Goal: Information Seeking & Learning: Learn about a topic

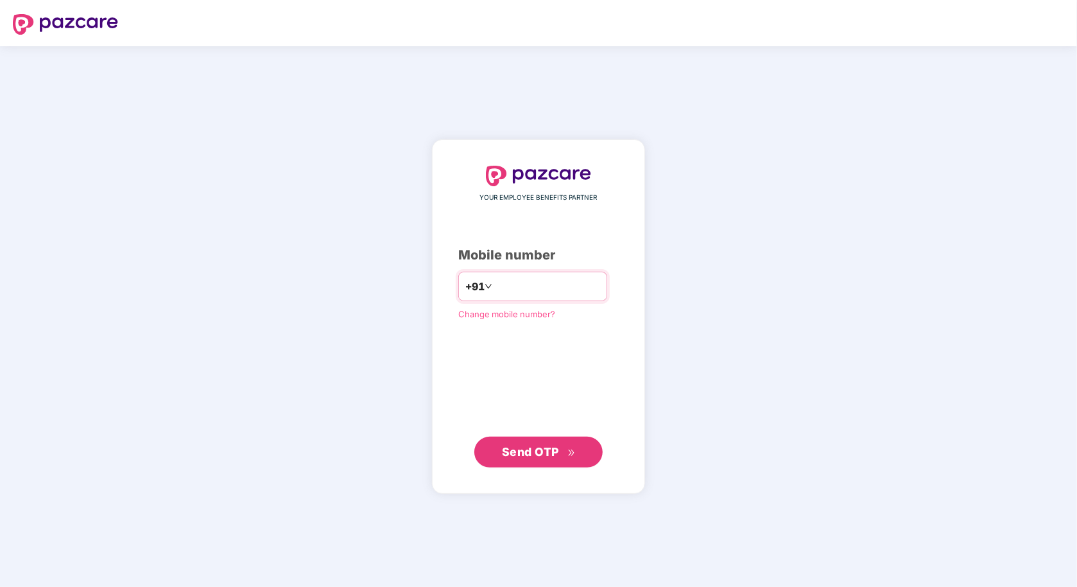
type input "**********"
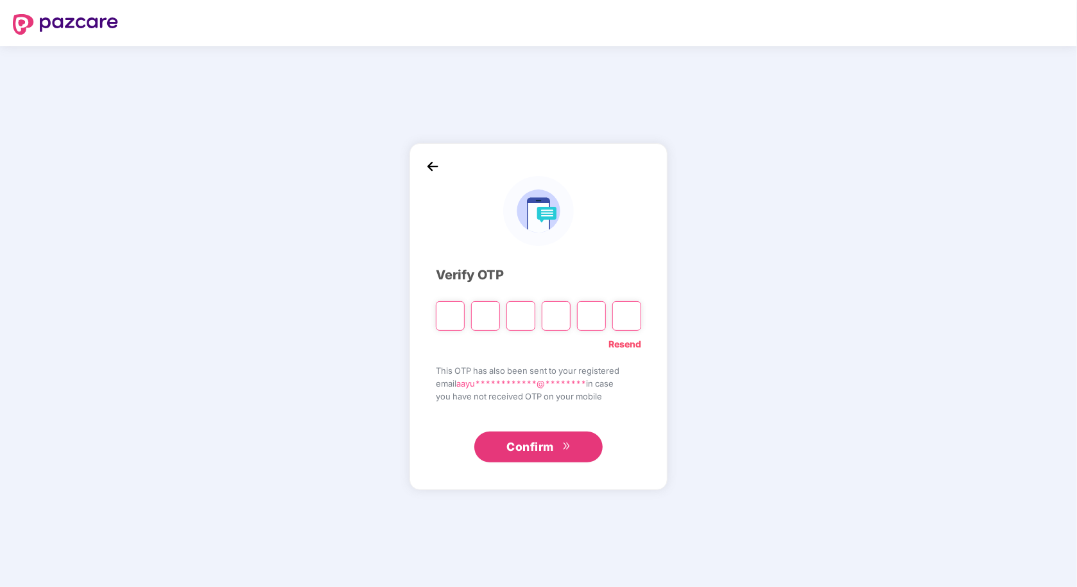
type input "*"
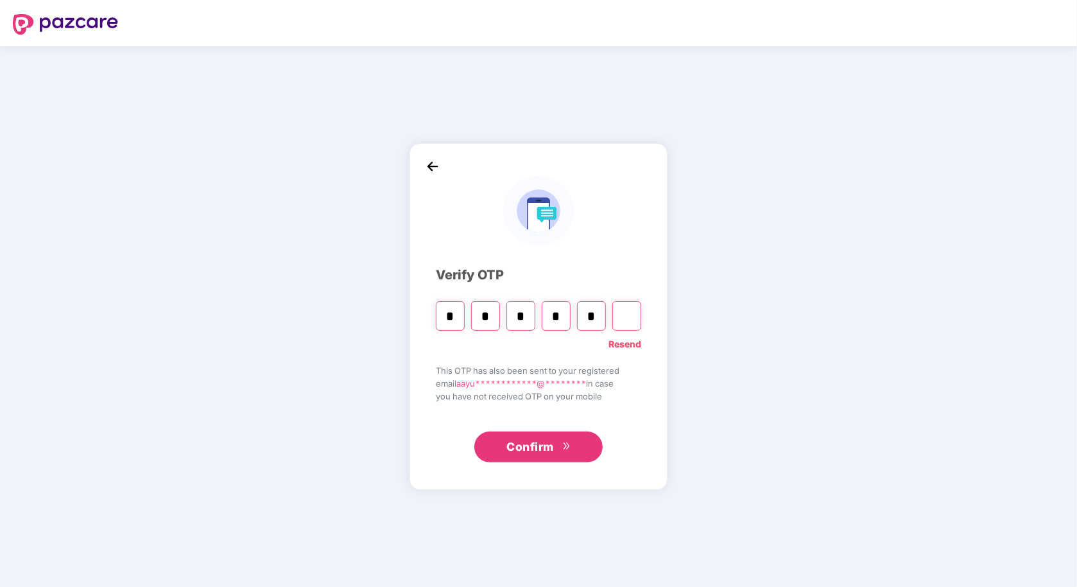
type input "*"
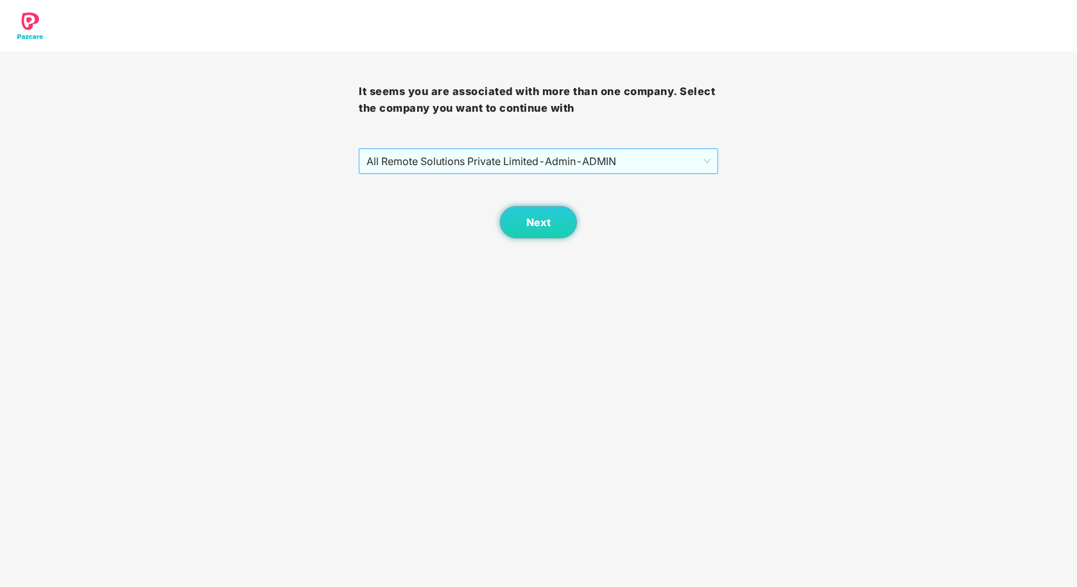
click at [559, 159] on span "All Remote Solutions Private Limited - Admin - ADMIN" at bounding box center [537, 161] width 343 height 24
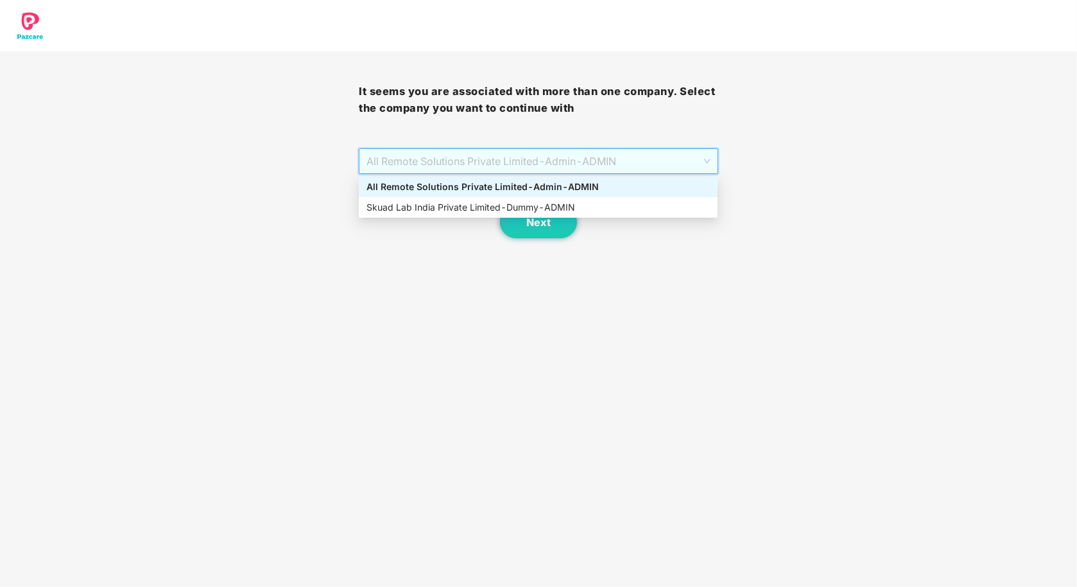
click at [537, 188] on div "All Remote Solutions Private Limited - Admin - ADMIN" at bounding box center [537, 187] width 343 height 14
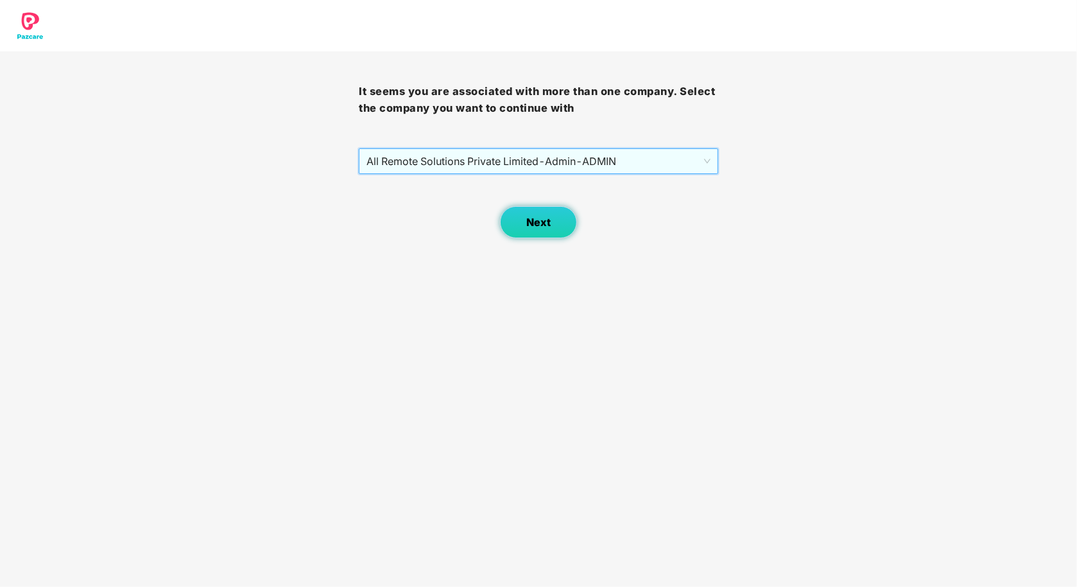
click at [535, 225] on span "Next" at bounding box center [538, 222] width 24 height 12
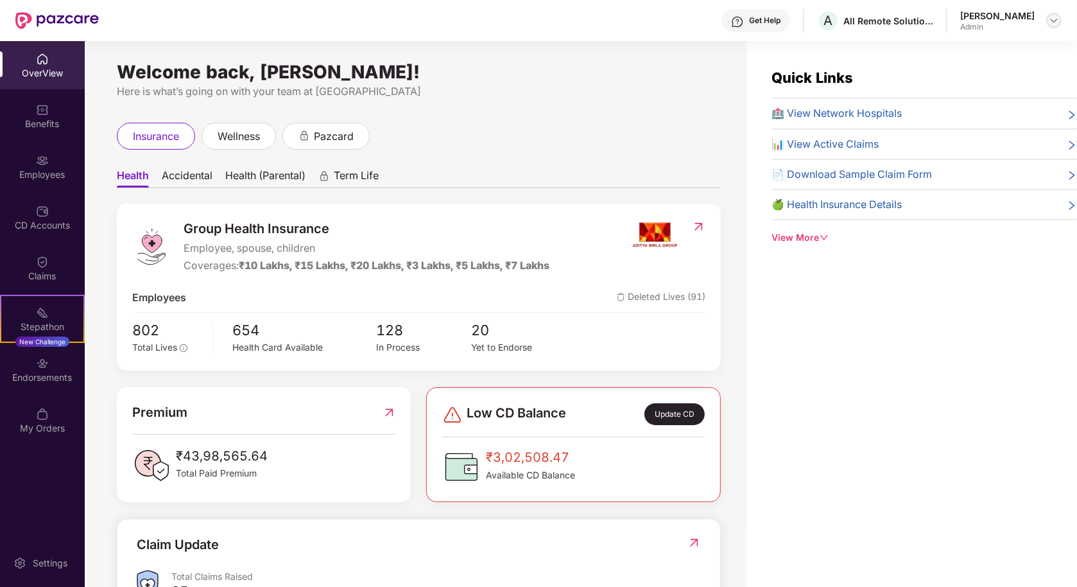
click at [1049, 19] on img at bounding box center [1054, 20] width 10 height 10
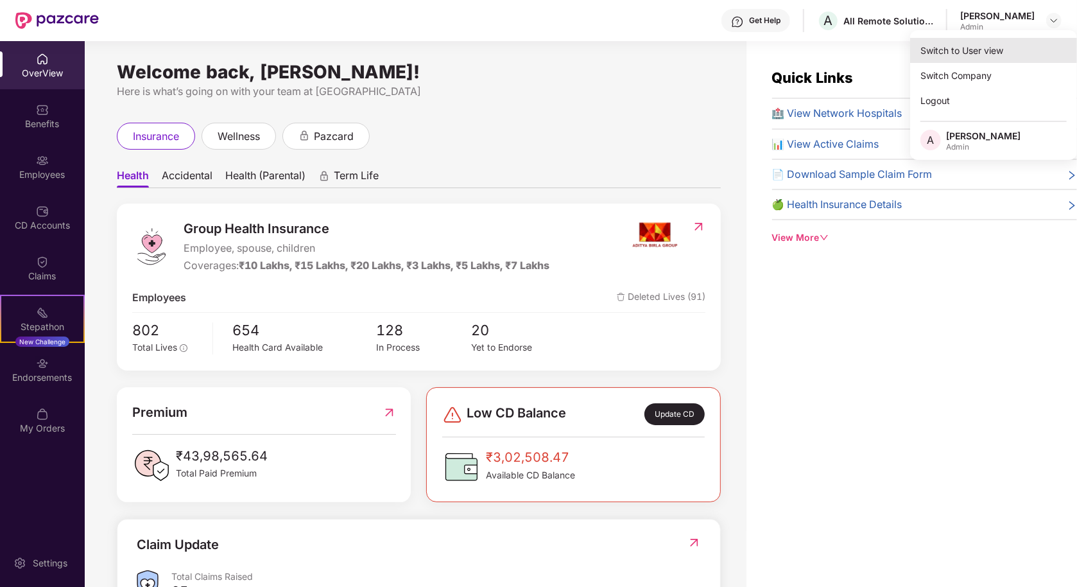
click at [972, 45] on div "Switch to User view" at bounding box center [993, 50] width 167 height 25
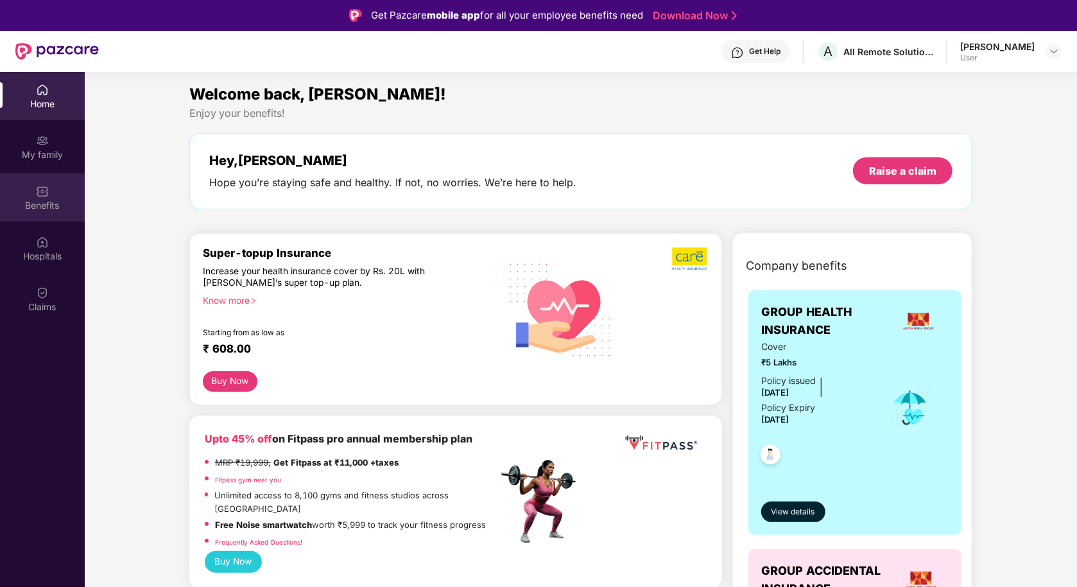
click at [42, 202] on div "Benefits" at bounding box center [42, 205] width 85 height 13
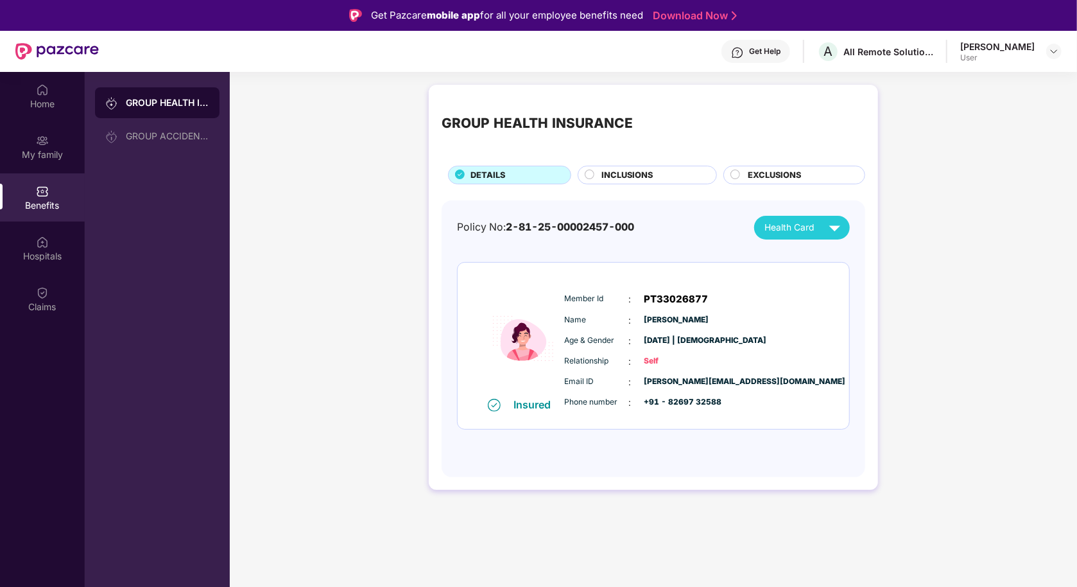
click at [793, 229] on span "Health Card" at bounding box center [788, 228] width 49 height 14
click at [682, 171] on div "INCLUSIONS" at bounding box center [652, 176] width 115 height 15
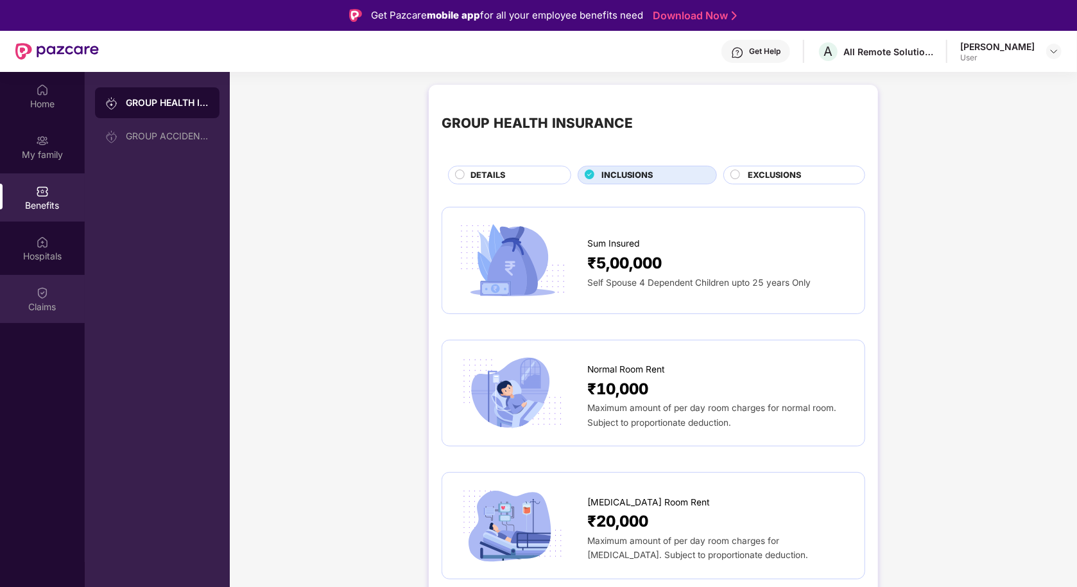
click at [35, 296] on div "Claims" at bounding box center [42, 299] width 85 height 48
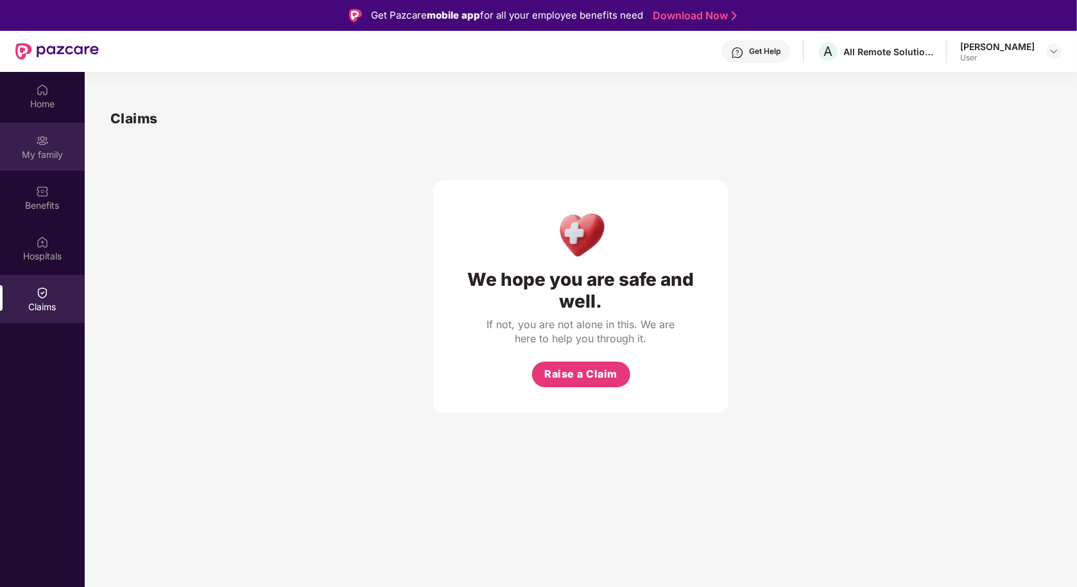
click at [40, 162] on div "My family" at bounding box center [42, 147] width 85 height 48
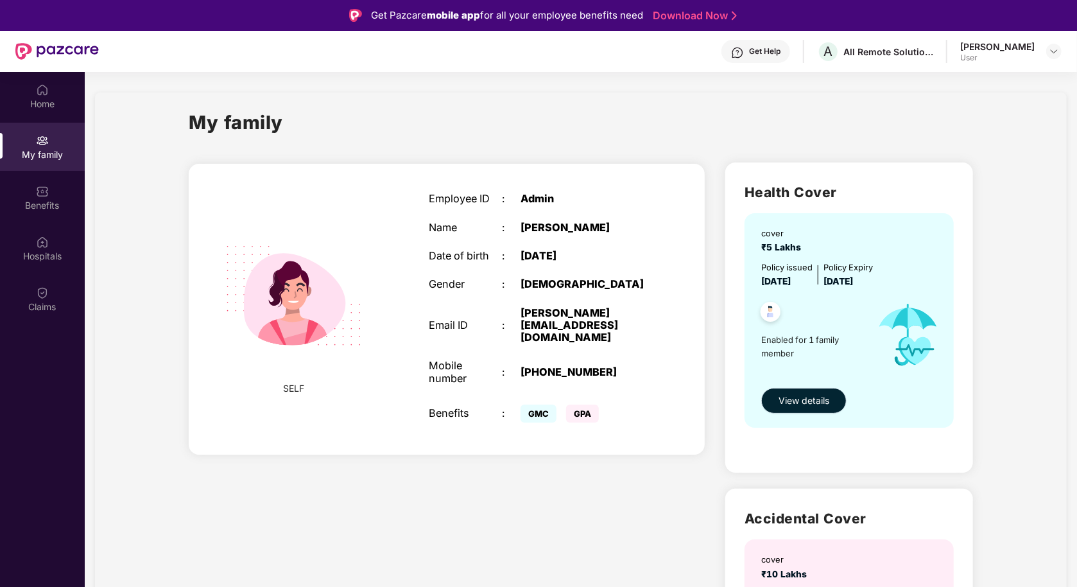
click at [814, 391] on button "View details" at bounding box center [803, 401] width 85 height 26
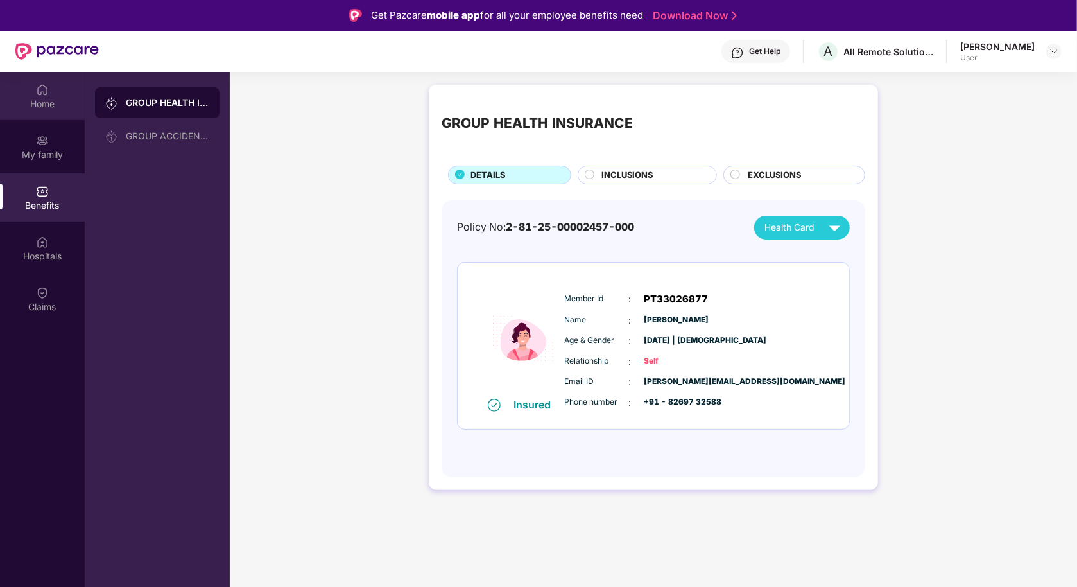
click at [46, 105] on div "Home" at bounding box center [42, 104] width 85 height 13
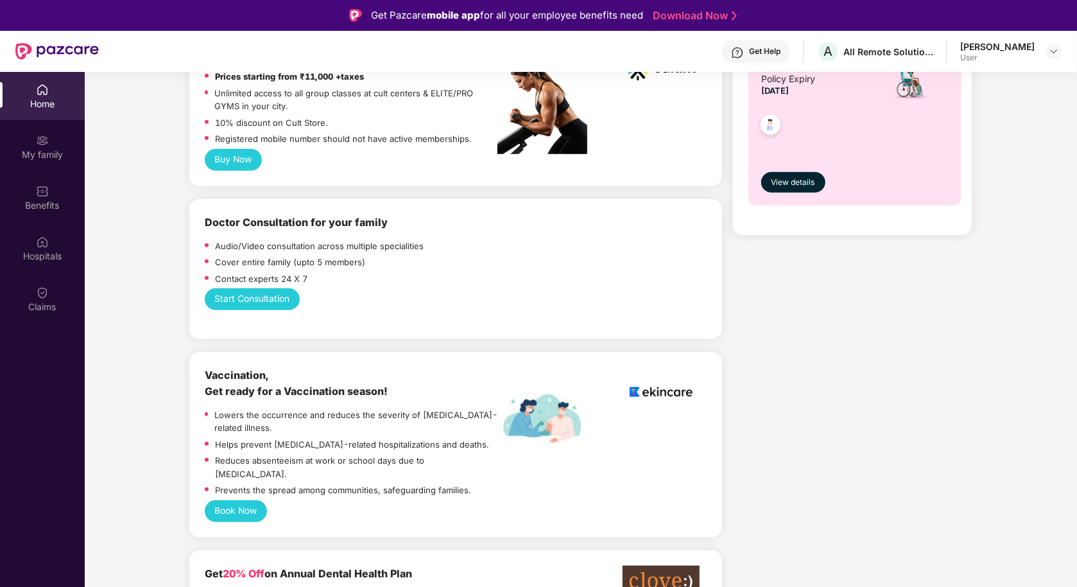
scroll to position [658, 0]
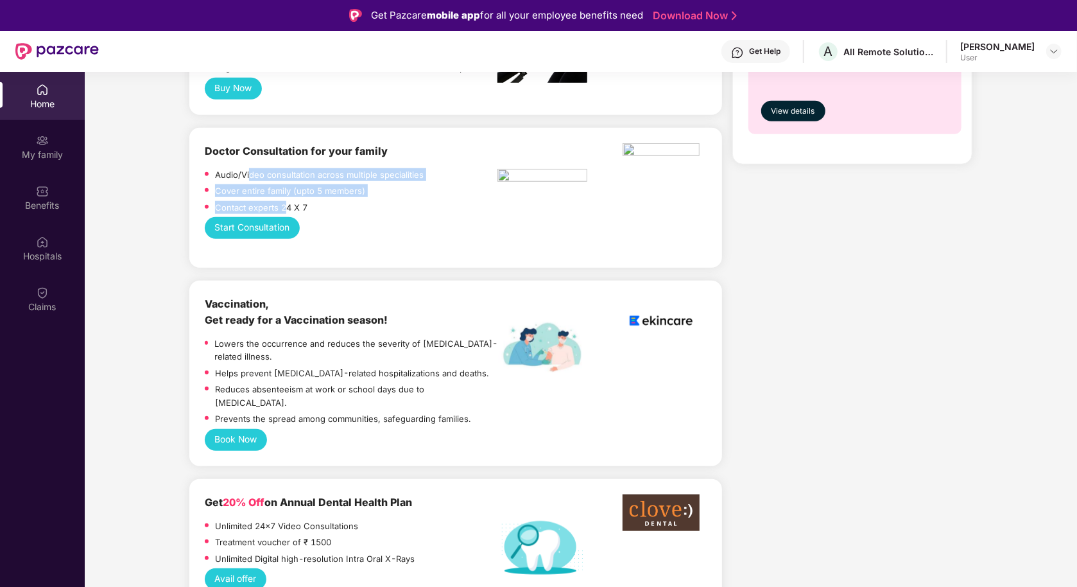
drag, startPoint x: 250, startPoint y: 162, endPoint x: 283, endPoint y: 188, distance: 42.5
click at [283, 188] on div "Audio/Video consultation across multiple specialities Cover entire family (upto…" at bounding box center [351, 192] width 293 height 49
click at [283, 201] on p "Contact experts 24 X 7" at bounding box center [261, 207] width 92 height 13
click at [274, 217] on button "Start Consultation" at bounding box center [253, 228] width 96 height 22
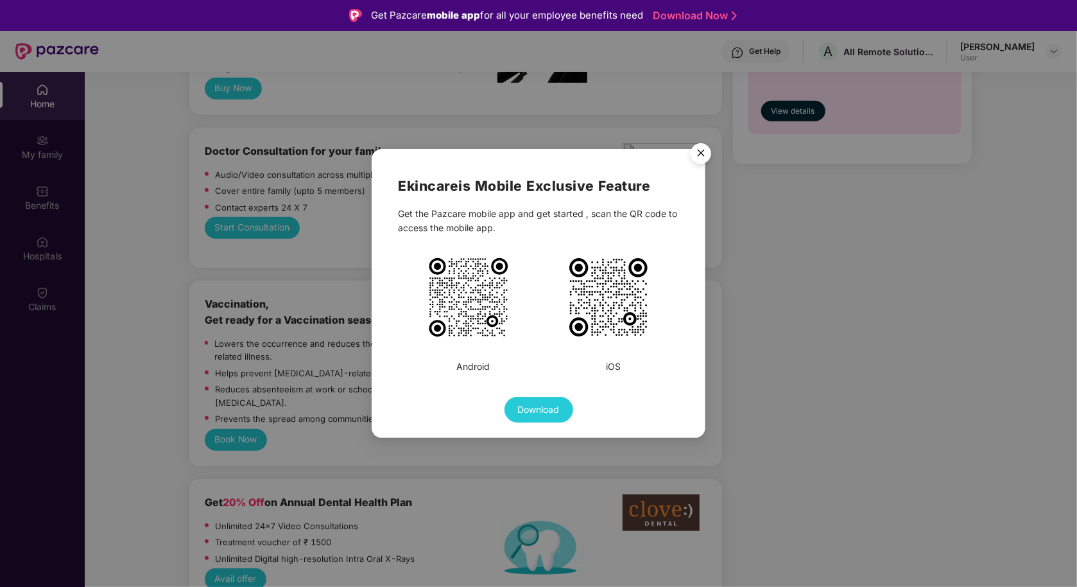
click at [700, 156] on img "Close" at bounding box center [701, 155] width 36 height 36
